Goal: Task Accomplishment & Management: Manage account settings

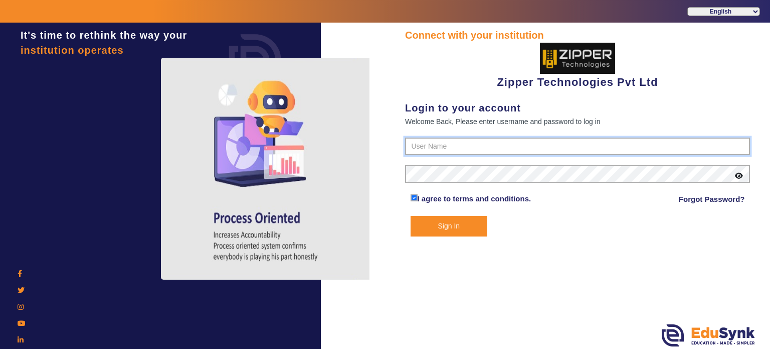
type input "1008790000"
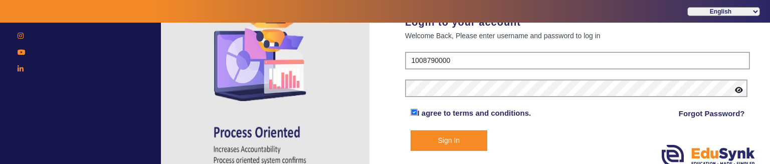
scroll to position [96, 0]
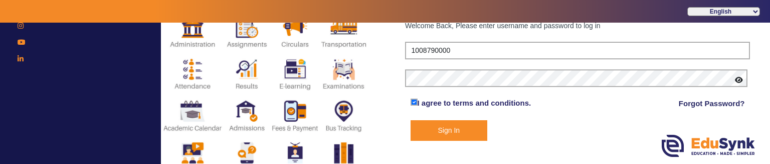
click at [448, 126] on button "Sign In" at bounding box center [449, 130] width 77 height 21
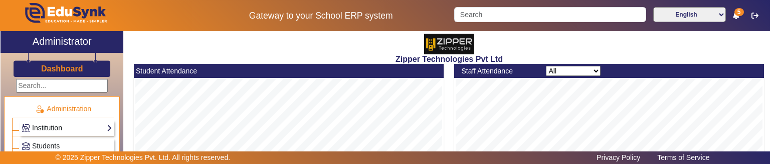
click at [50, 132] on link "Institution" at bounding box center [67, 128] width 91 height 12
click at [50, 140] on link "Institution Details" at bounding box center [54, 141] width 54 height 8
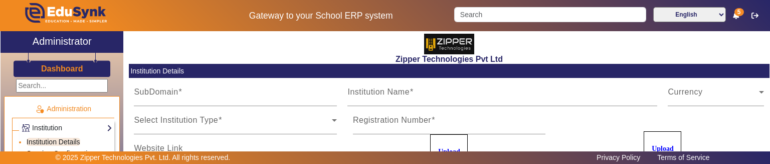
type input "zipper"
type input "Zipper Technologies Pvt Ltd"
type input "Education . Made . Simpler"
type input "zipper"
type input "[EMAIL_ADDRESS][DOMAIN_NAME]"
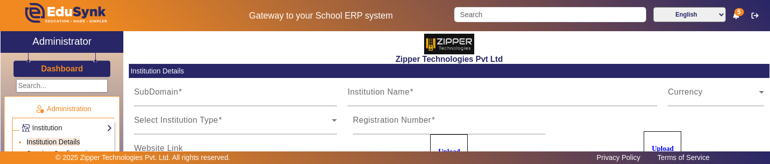
type input "1008790000"
